Goal: Information Seeking & Learning: Learn about a topic

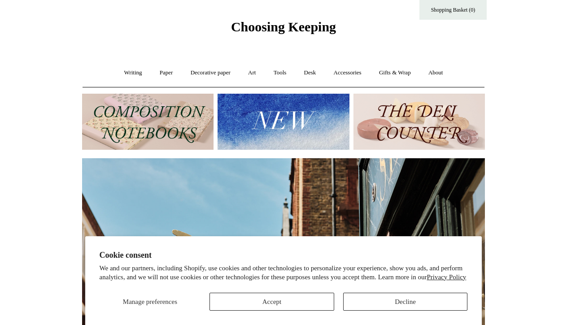
scroll to position [24, 0]
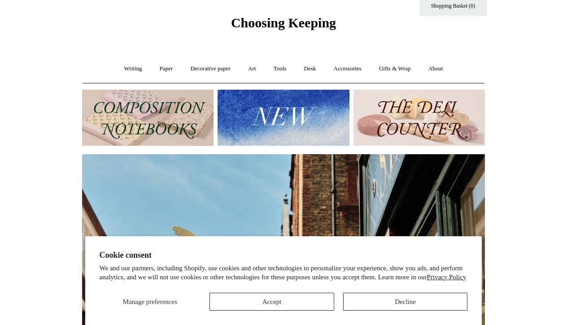
click at [355, 298] on button "Decline" at bounding box center [405, 302] width 125 height 18
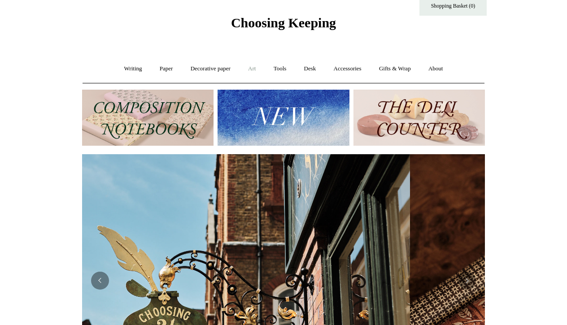
click at [255, 65] on link "Art +" at bounding box center [252, 69] width 24 height 24
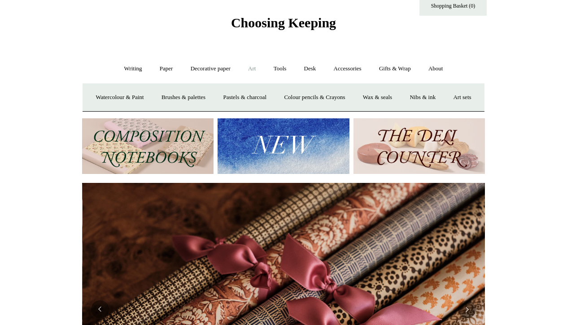
scroll to position [0, 805]
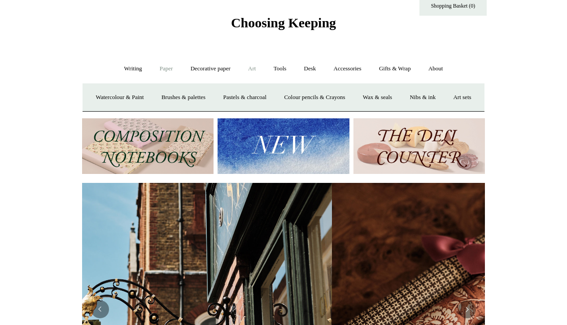
click at [164, 66] on link "Paper +" at bounding box center [167, 69] width 30 height 24
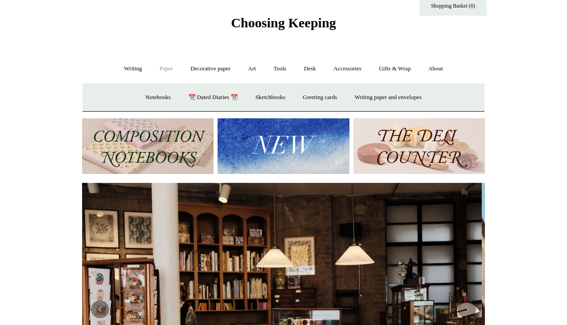
scroll to position [0, 0]
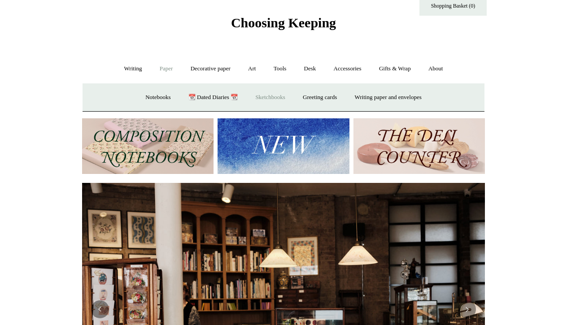
click at [271, 96] on link "Sketchbooks +" at bounding box center [270, 98] width 46 height 24
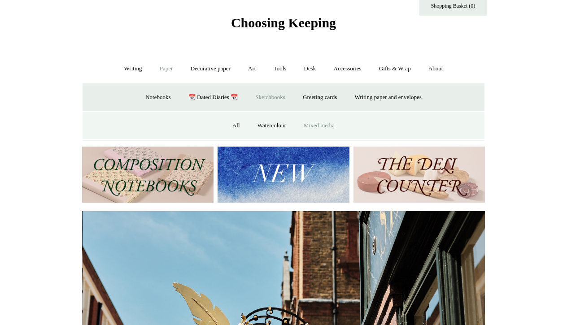
scroll to position [0, 403]
click at [315, 123] on link "Mixed media" at bounding box center [319, 126] width 47 height 24
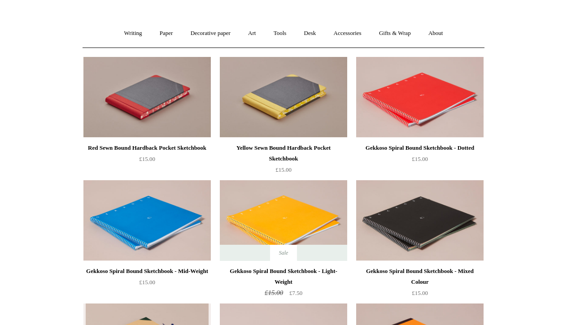
scroll to position [59, 0]
click at [92, 143] on div "Red Sewn Bound Hardback Pocket Sketchbook" at bounding box center [147, 148] width 123 height 11
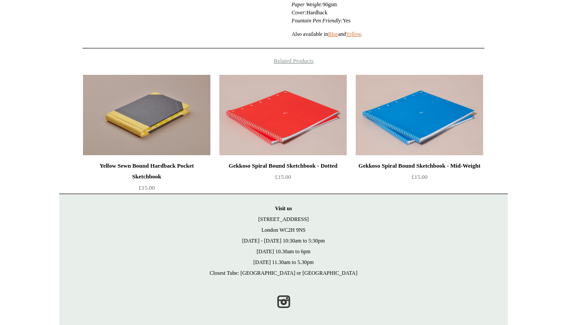
scroll to position [313, 0]
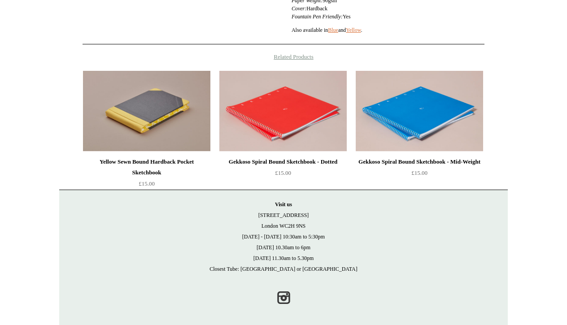
click at [102, 164] on div "Yellow Sewn Bound Hardback Pocket Sketchbook" at bounding box center [146, 168] width 123 height 22
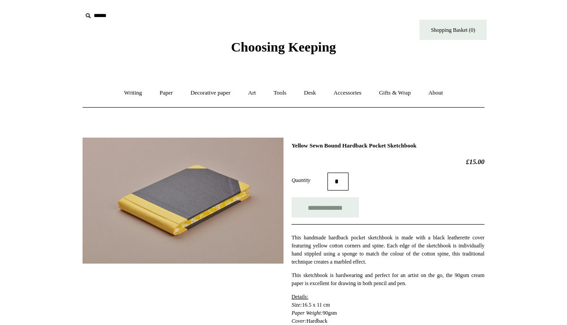
click at [286, 67] on body "Menu Choosing Keeping * Shipping Information Shopping Basket (0) * ⤺ +" at bounding box center [283, 321] width 448 height 643
click at [160, 93] on link "Paper +" at bounding box center [167, 93] width 30 height 24
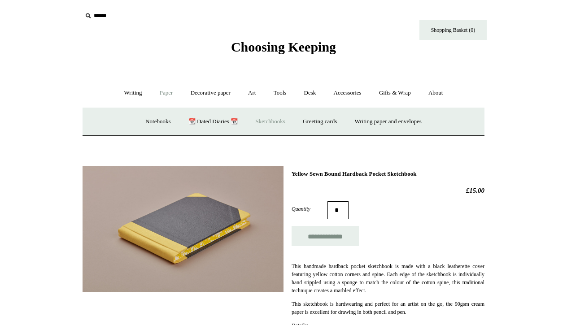
click at [259, 120] on link "Sketchbooks +" at bounding box center [270, 122] width 46 height 24
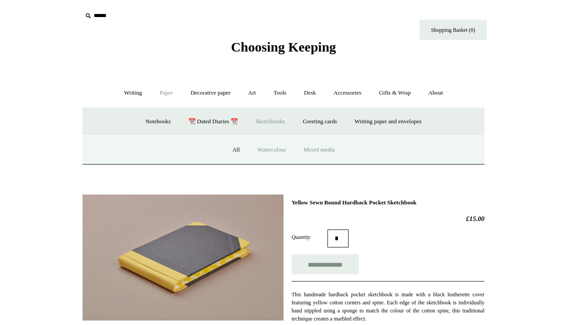
click at [269, 150] on link "Watercolour" at bounding box center [271, 150] width 45 height 24
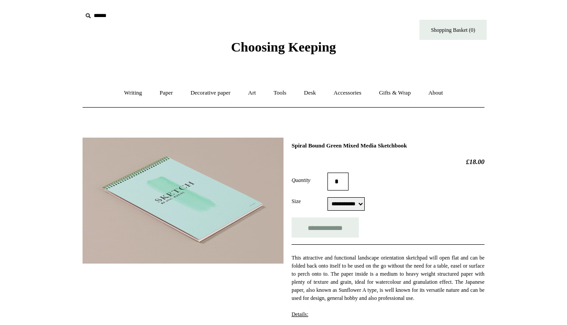
select select "**********"
click at [167, 93] on link "Paper +" at bounding box center [167, 93] width 30 height 24
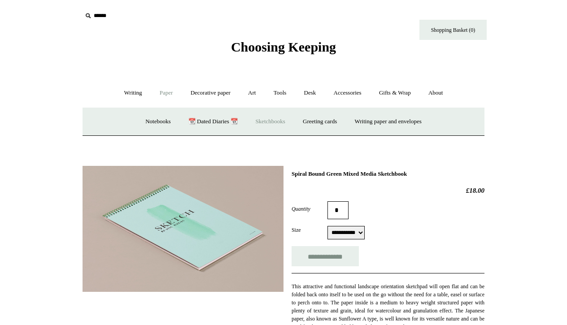
click at [270, 118] on link "Sketchbooks +" at bounding box center [270, 122] width 46 height 24
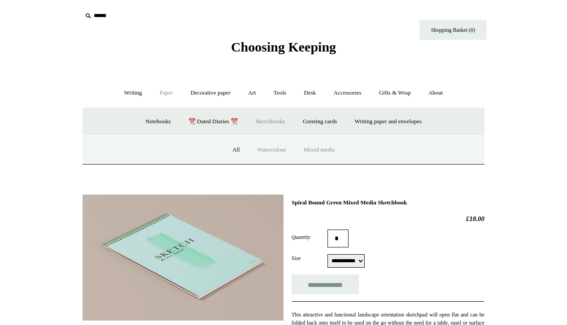
click at [309, 149] on link "Mixed media" at bounding box center [319, 150] width 47 height 24
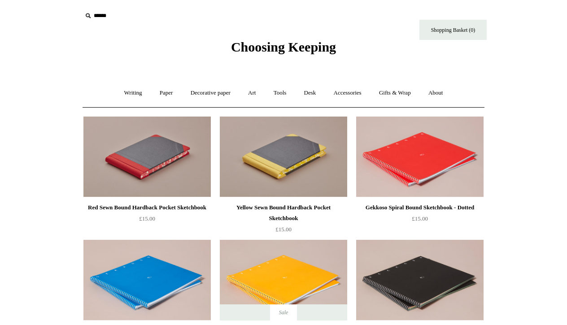
click at [275, 233] on span "£15.00" at bounding box center [283, 229] width 16 height 7
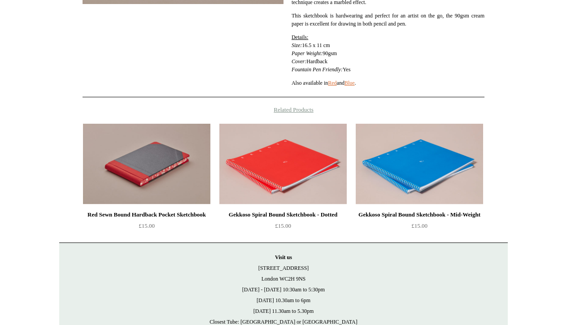
scroll to position [261, 0]
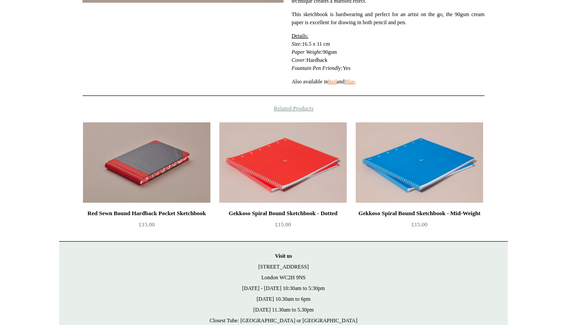
click at [87, 208] on div "Red Sewn Bound Hardback Pocket Sketchbook" at bounding box center [146, 213] width 123 height 11
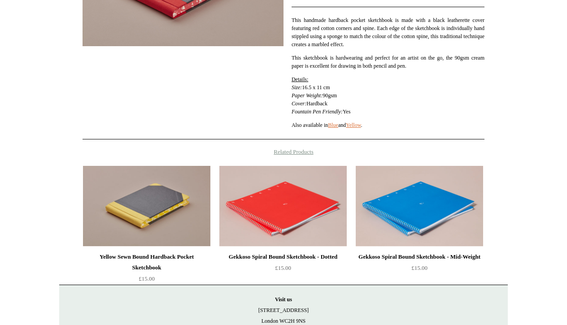
scroll to position [221, 0]
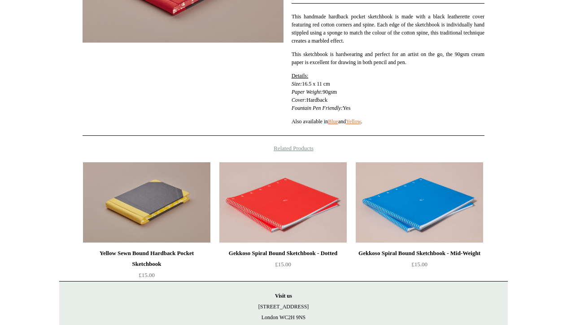
click at [93, 248] on div "Yellow Sewn Bound Hardback Pocket Sketchbook" at bounding box center [146, 259] width 123 height 22
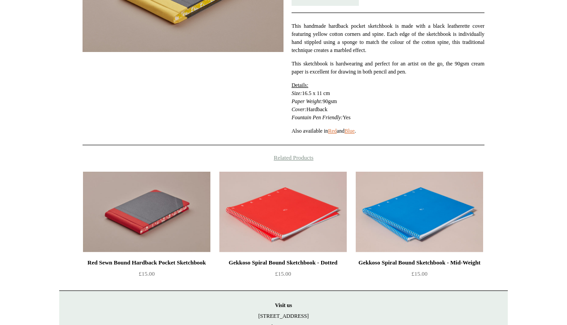
scroll to position [239, 0]
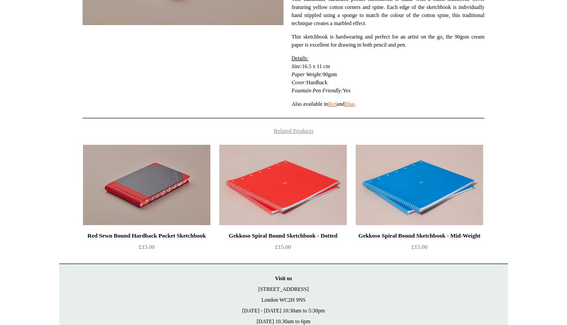
click at [96, 243] on div "Red Sewn Bound Hardback Pocket Sketchbook £15.00" at bounding box center [283, 201] width 448 height 123
click at [222, 241] on div "Gekkoso Spiral Bound Sketchbook - Dotted" at bounding box center [283, 236] width 123 height 11
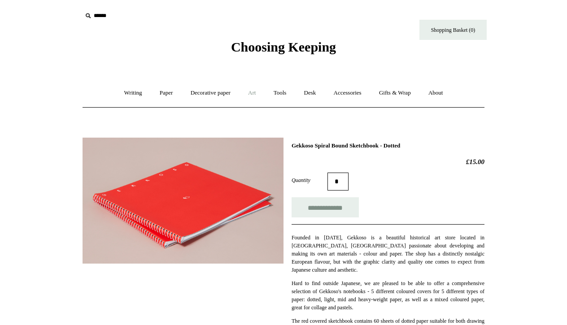
click at [258, 92] on link "Art +" at bounding box center [252, 93] width 24 height 24
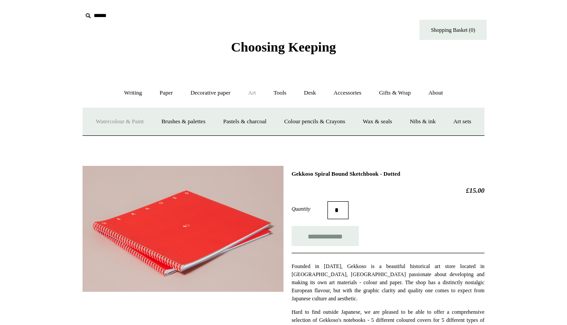
click at [144, 119] on link "Watercolour & Paint" at bounding box center [119, 122] width 64 height 24
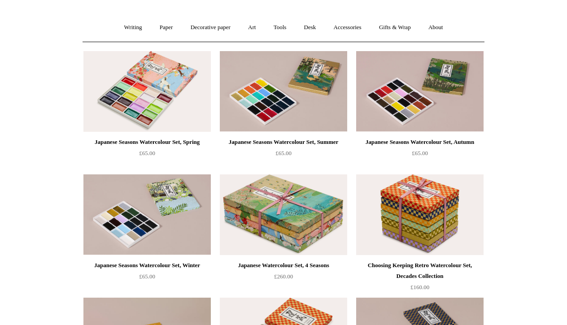
scroll to position [69, 0]
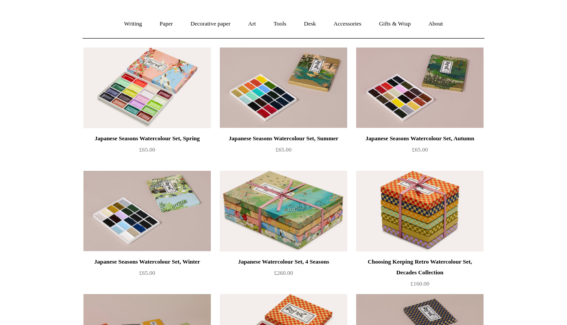
click at [274, 270] on span "£260.00" at bounding box center [283, 273] width 19 height 7
click at [220, 155] on div "Japanese Seasons Watercolour Set, Summer £65.00" at bounding box center [283, 144] width 127 height 22
click at [109, 257] on div "Japanese Seasons Watercolour Set, Winter £65.00" at bounding box center [146, 268] width 127 height 22
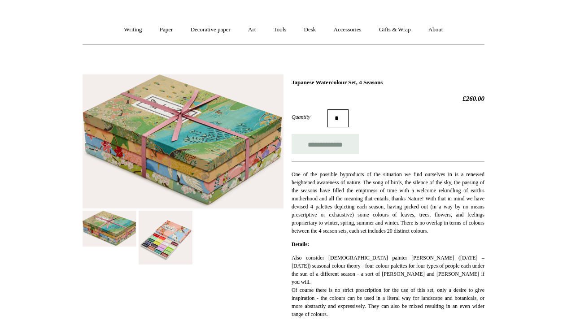
scroll to position [65, 0]
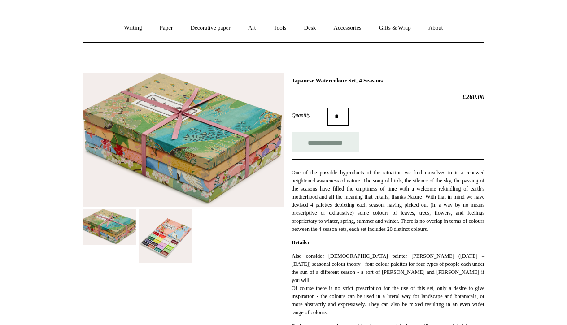
click at [160, 237] on img at bounding box center [166, 236] width 54 height 54
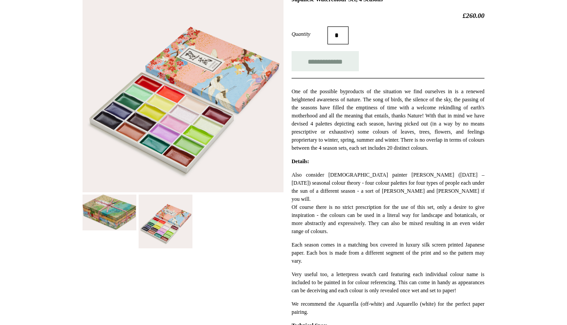
scroll to position [133, 0]
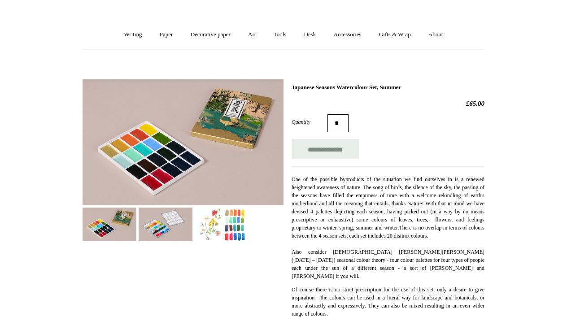
scroll to position [56, 0]
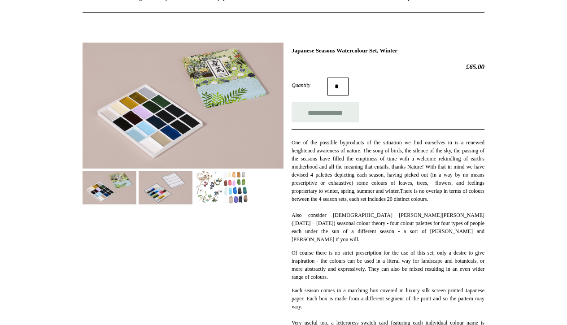
scroll to position [96, 0]
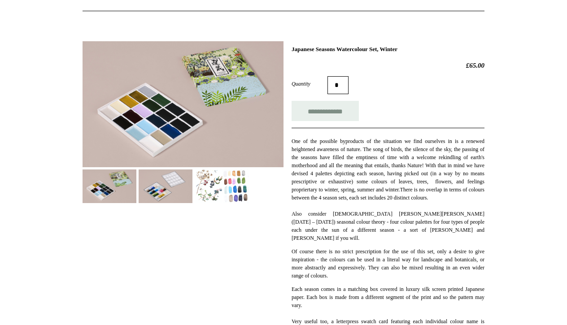
click at [232, 191] on img at bounding box center [222, 187] width 54 height 34
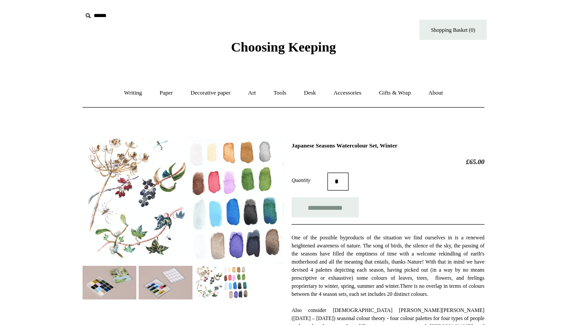
scroll to position [0, 0]
